Goal: Task Accomplishment & Management: Manage account settings

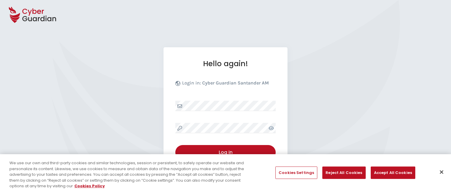
select select "English"
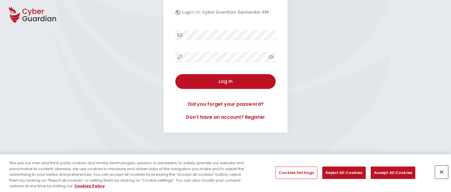
click at [442, 172] on button "Close" at bounding box center [441, 172] width 13 height 13
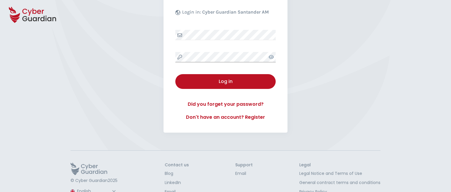
scroll to position [92, 0]
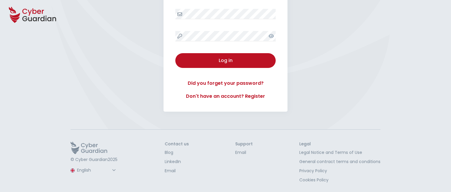
click at [175, 53] on button "Log in" at bounding box center [225, 60] width 100 height 15
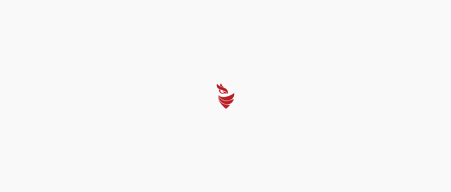
scroll to position [0, 0]
select select "Português (BR)"
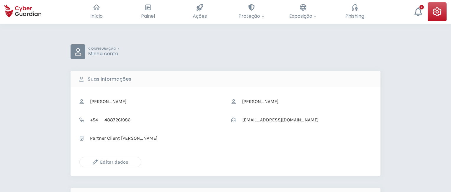
click at [95, 162] on icon "button" at bounding box center [95, 161] width 5 height 5
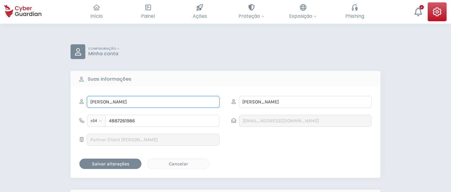
click at [153, 102] on input "ALMA" at bounding box center [153, 102] width 133 height 12
type input "A"
type input "Moisés"
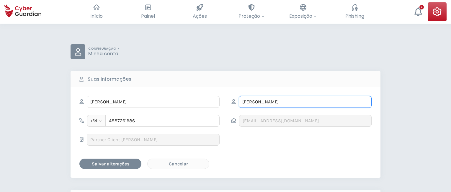
click at [305, 102] on input "MÚÑIZ" at bounding box center [305, 102] width 133 height 12
type input "M"
type input "Palau"
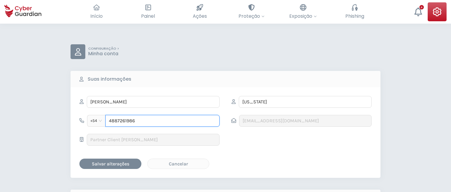
click at [162, 120] on input "4887261986" at bounding box center [162, 121] width 114 height 12
type input "4"
type input "4949374675"
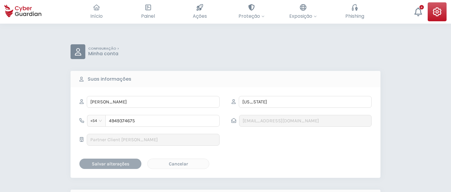
click at [110, 163] on div "Salvar alterações" at bounding box center [110, 163] width 53 height 7
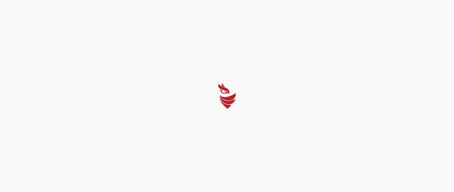
select select "Português (BR)"
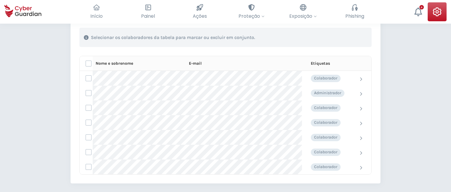
scroll to position [221, 0]
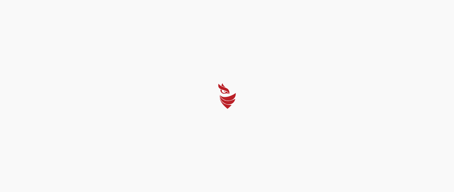
select select "Português (BR)"
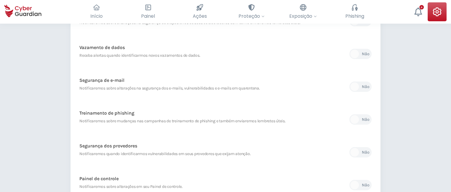
scroll to position [279, 0]
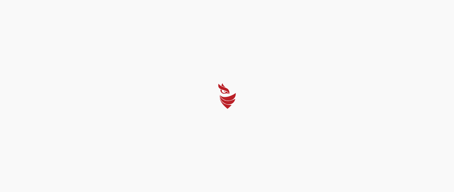
select select "Português (BR)"
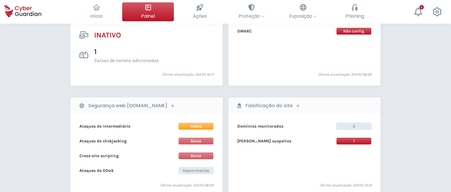
scroll to position [568, 0]
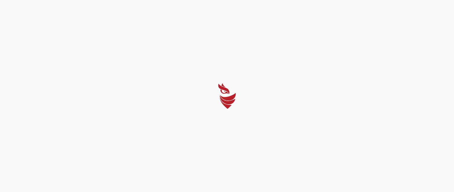
select select "Português (BR)"
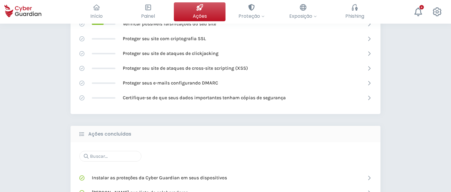
scroll to position [376, 0]
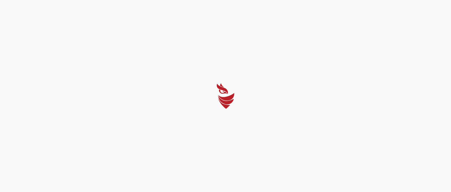
select select "Português (BR)"
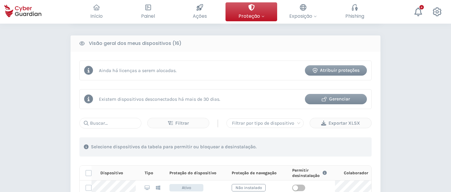
scroll to position [502, 0]
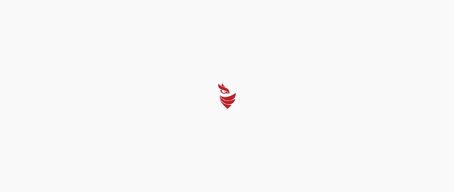
select select "Português (BR)"
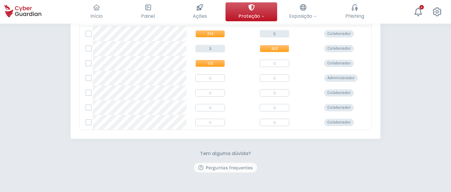
scroll to position [205, 0]
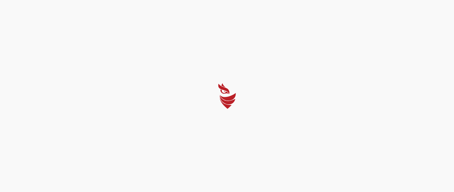
select select "Português (BR)"
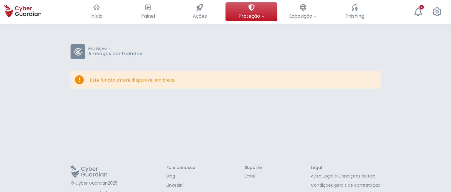
scroll to position [24, 0]
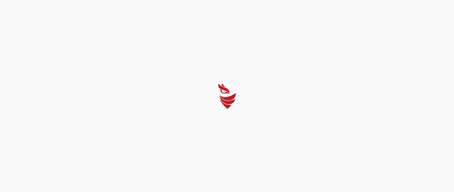
select select "Português (BR)"
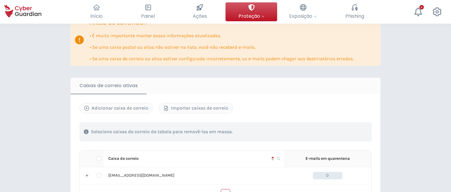
scroll to position [315, 0]
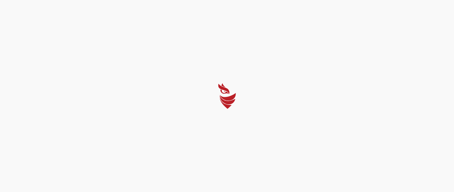
select select "Português (BR)"
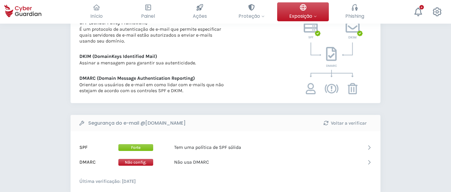
scroll to position [287, 0]
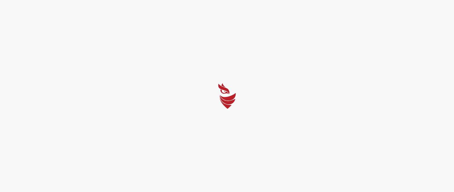
select select "Português (BR)"
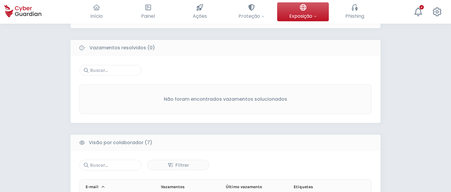
scroll to position [456, 0]
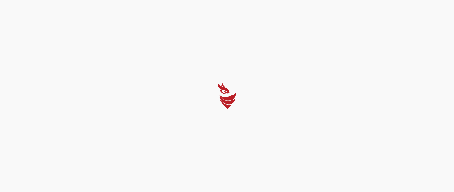
select select "Português (BR)"
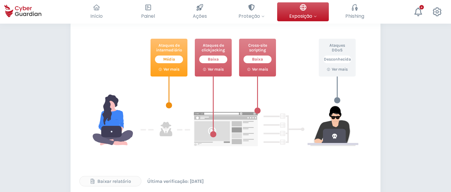
scroll to position [290, 0]
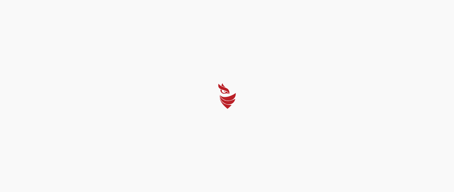
select select "Português (BR)"
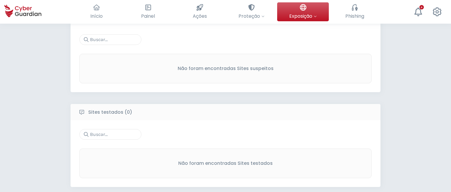
scroll to position [277, 0]
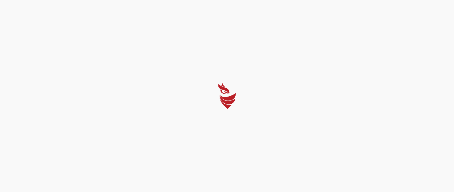
select select "Português (BR)"
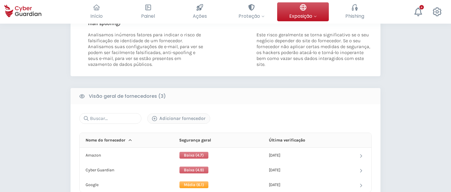
scroll to position [299, 0]
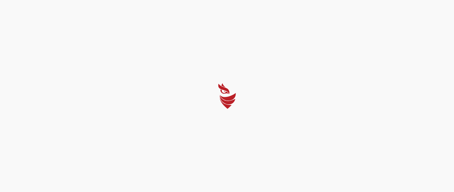
select select "Português (BR)"
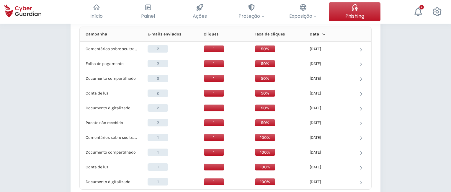
scroll to position [512, 0]
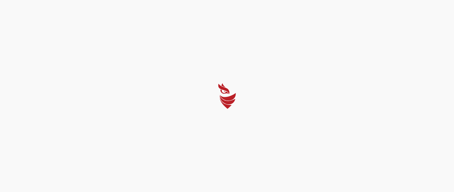
select select "Português (BR)"
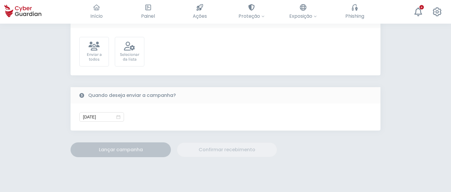
scroll to position [199, 0]
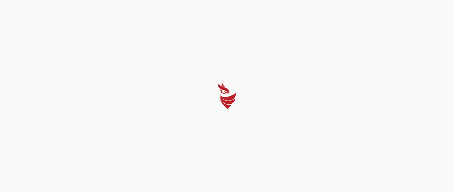
select select "Português (BR)"
